Goal: Task Accomplishment & Management: Complete application form

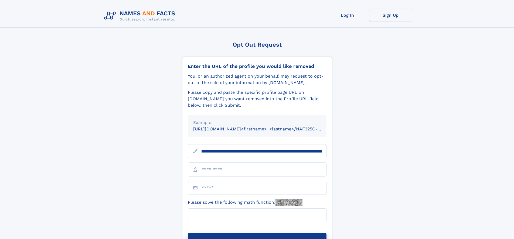
scroll to position [0, 73]
type input "**********"
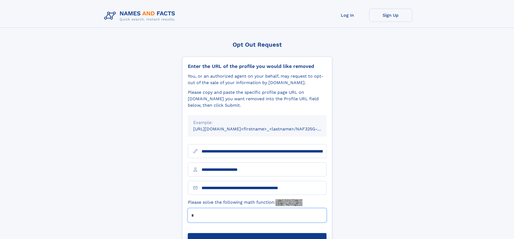
type input "*"
click at [257, 233] on button "Submit Opt Out Request" at bounding box center [257, 241] width 139 height 17
